Goal: Transaction & Acquisition: Purchase product/service

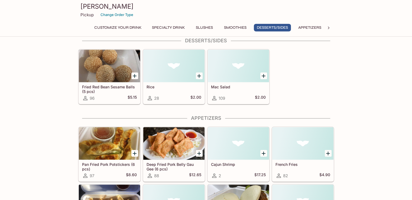
scroll to position [568, 0]
click at [328, 26] on icon at bounding box center [328, 27] width 5 height 5
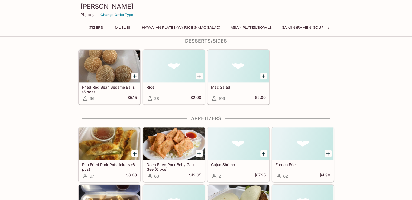
scroll to position [0, 234]
click at [155, 27] on button "Hawaiian Plates (w/ Rice & Mac Salad)" at bounding box center [165, 28] width 84 height 8
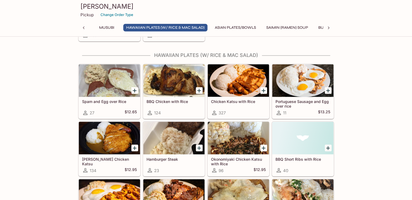
scroll to position [904, 0]
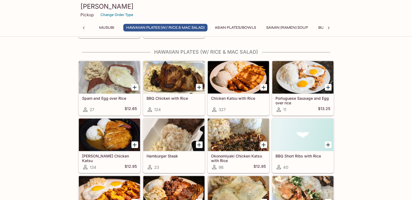
click at [242, 80] on div at bounding box center [238, 77] width 61 height 32
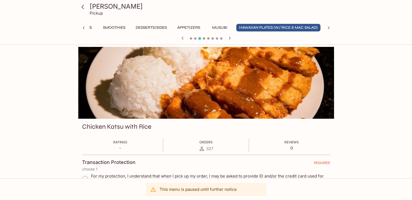
click at [193, 28] on button "Appetizers" at bounding box center [188, 28] width 29 height 8
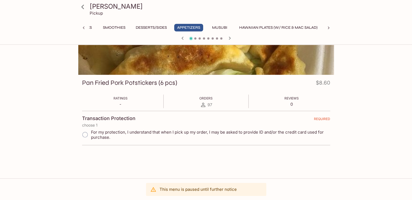
scroll to position [47, 0]
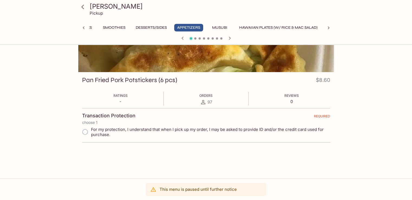
click at [99, 5] on h3 "[PERSON_NAME]" at bounding box center [211, 6] width 242 height 8
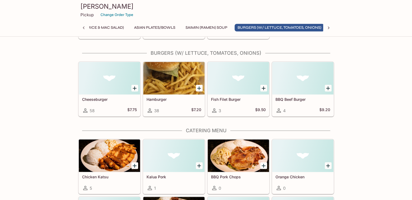
scroll to position [0, 321]
